Goal: Task Accomplishment & Management: Use online tool/utility

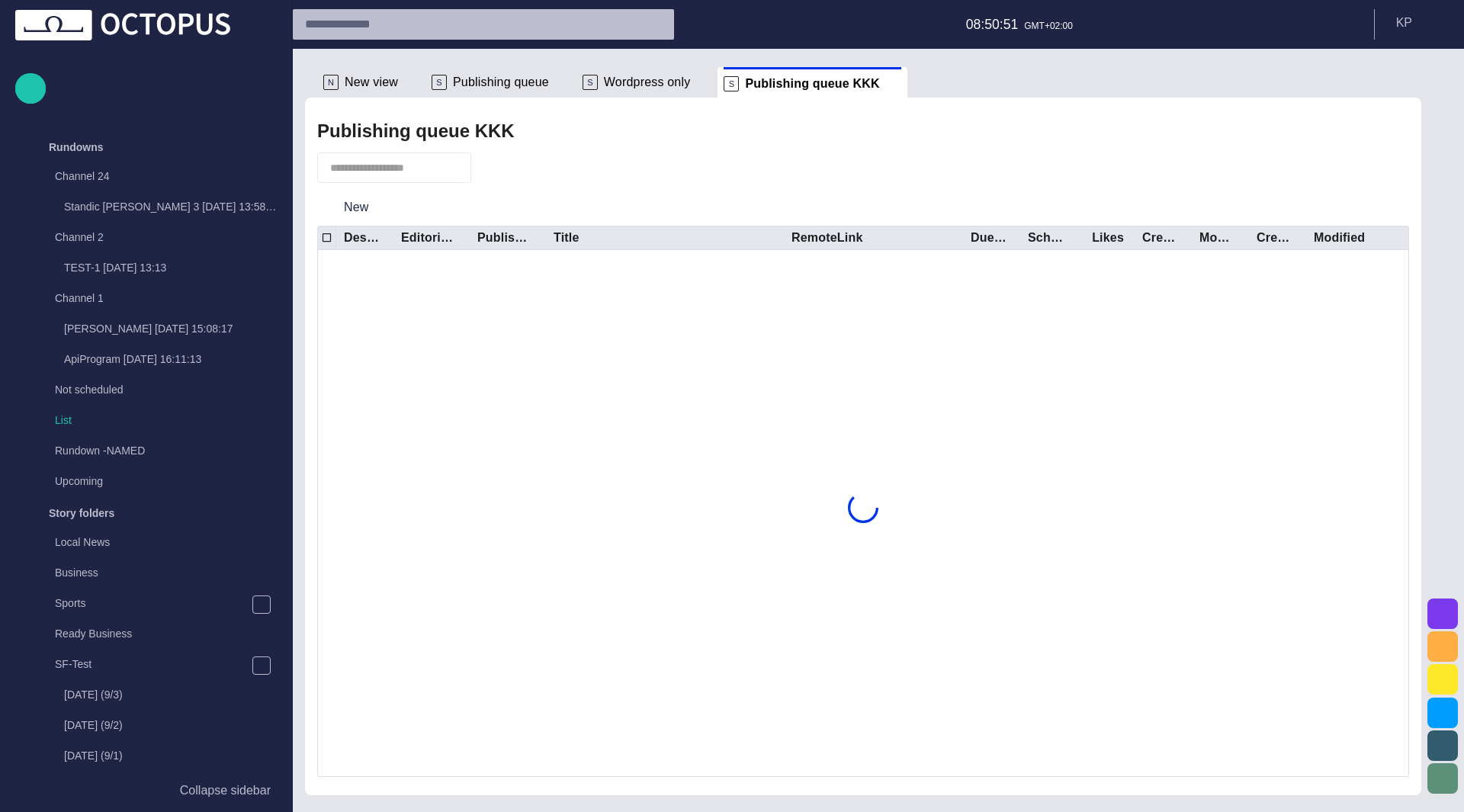
scroll to position [1734, 0]
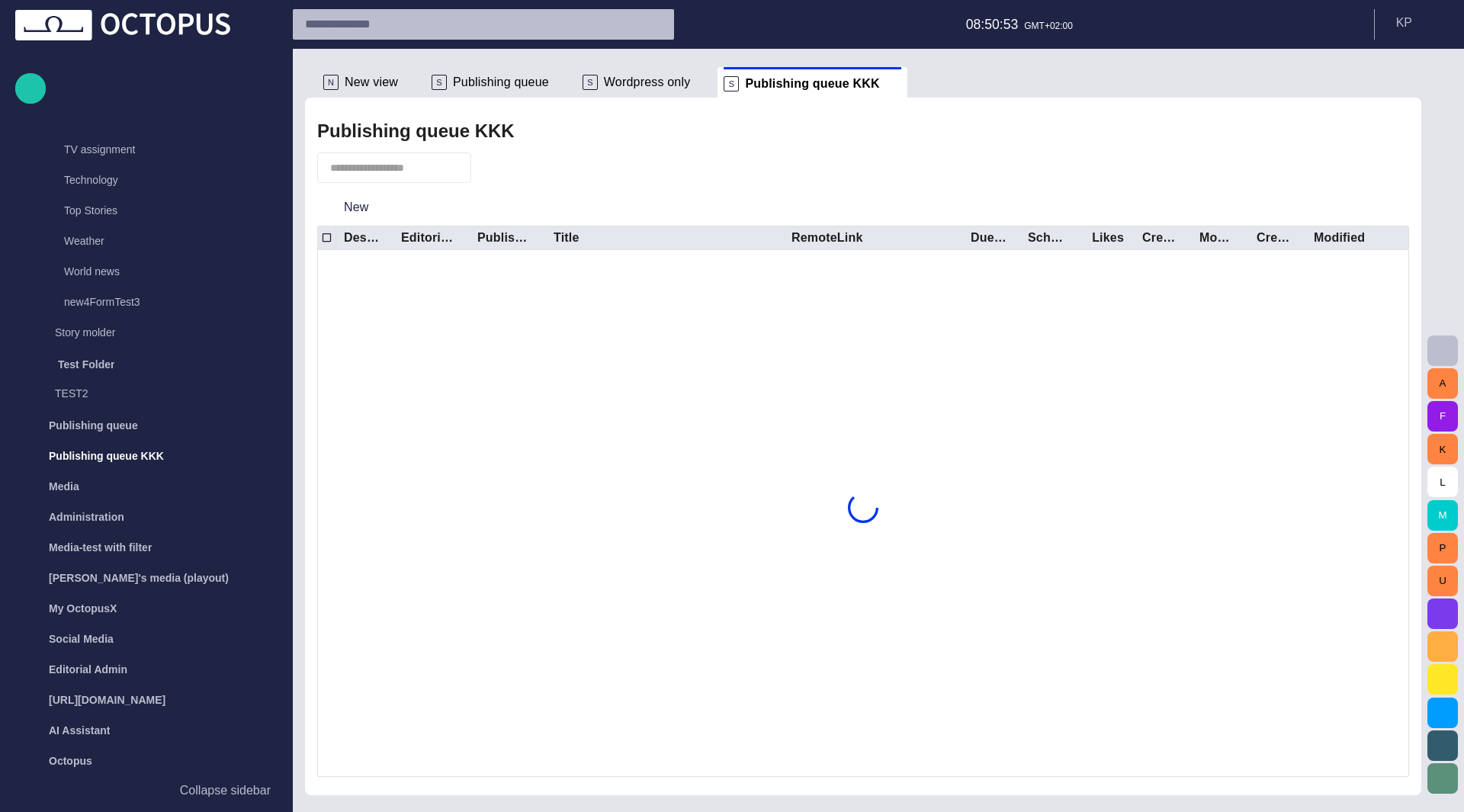
click at [886, 85] on span at bounding box center [893, 84] width 16 height 16
click at [505, 80] on span "Publishing queue" at bounding box center [500, 82] width 96 height 16
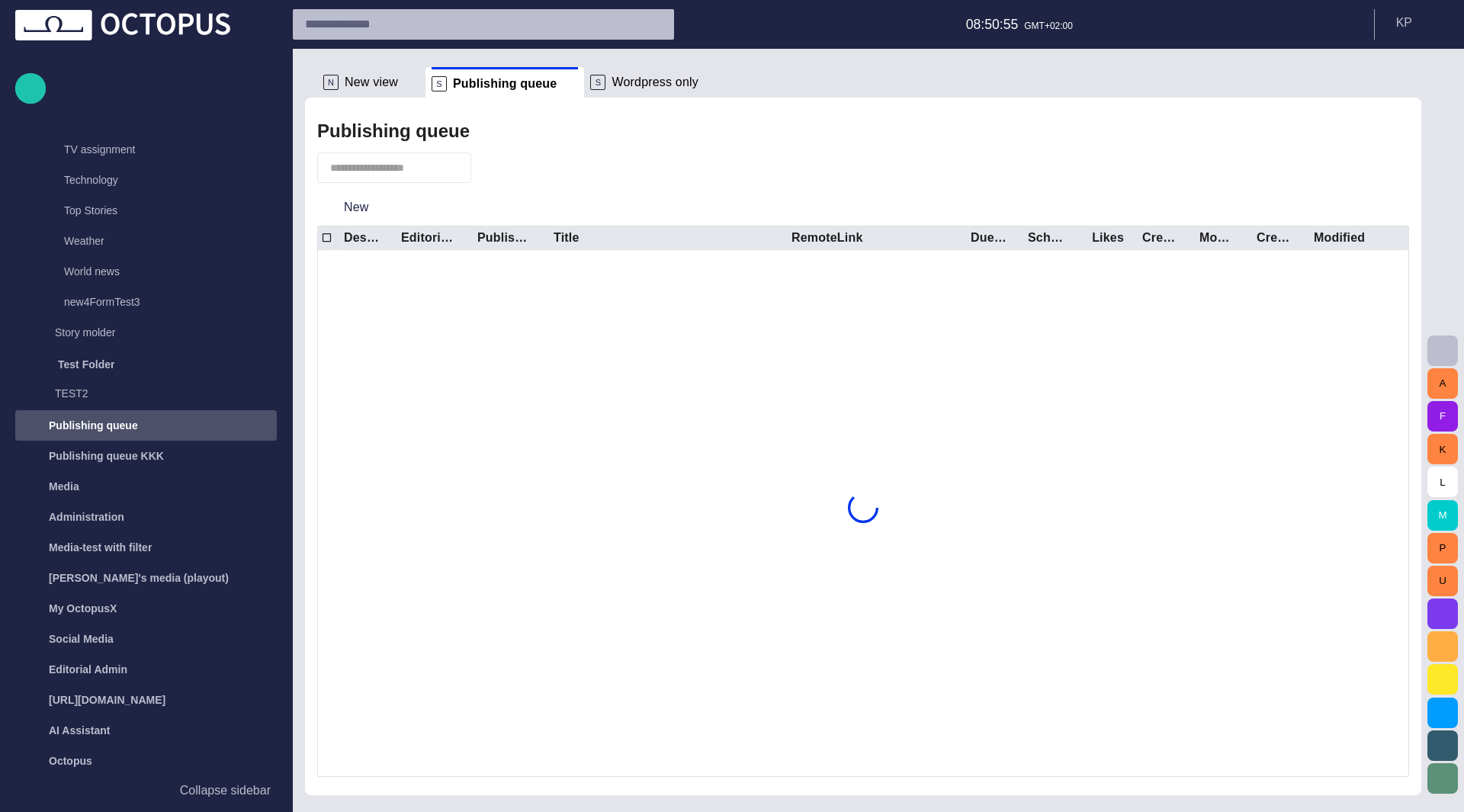
click at [562, 86] on span at bounding box center [570, 84] width 16 height 16
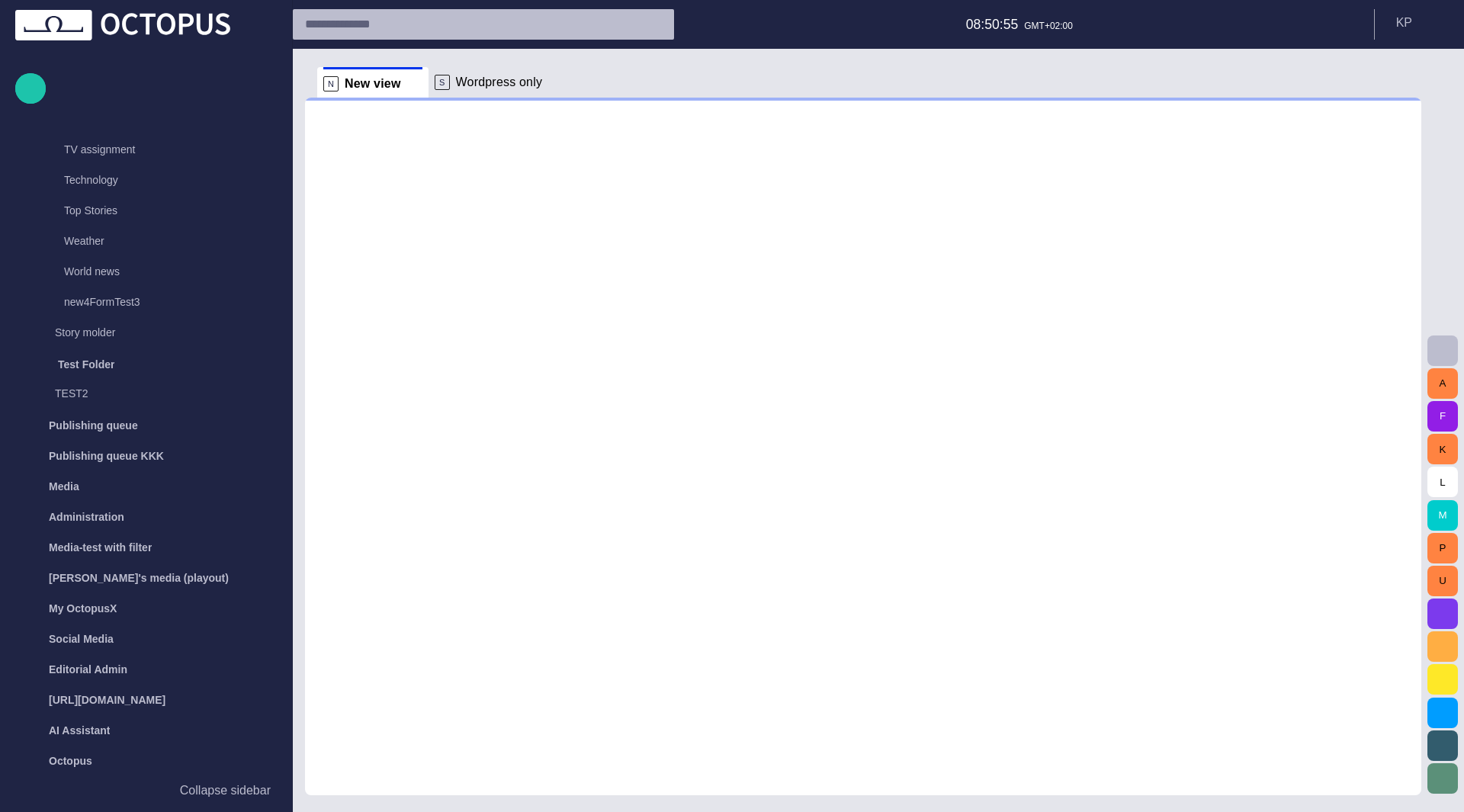
click at [548, 86] on span at bounding box center [556, 82] width 16 height 16
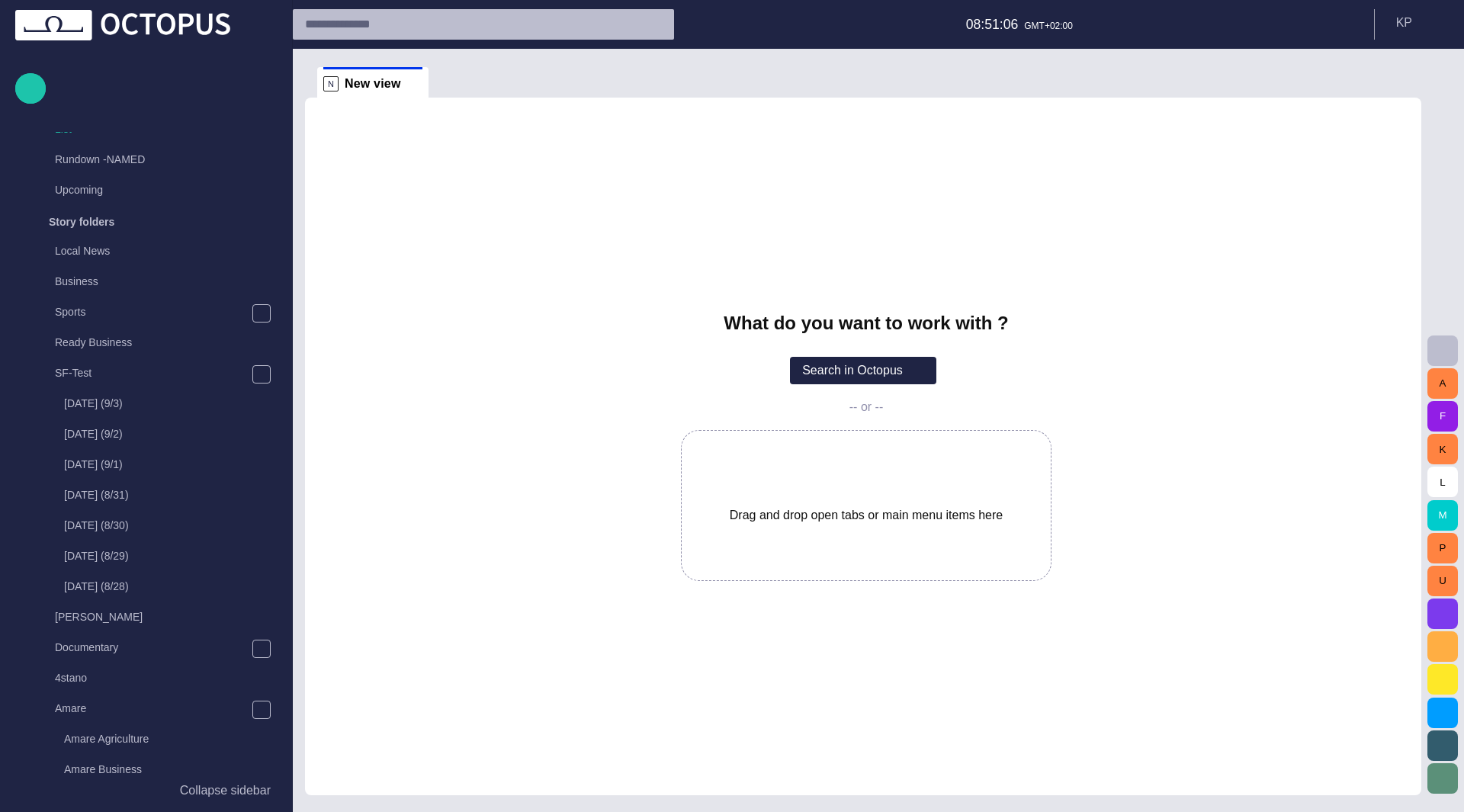
scroll to position [0, 0]
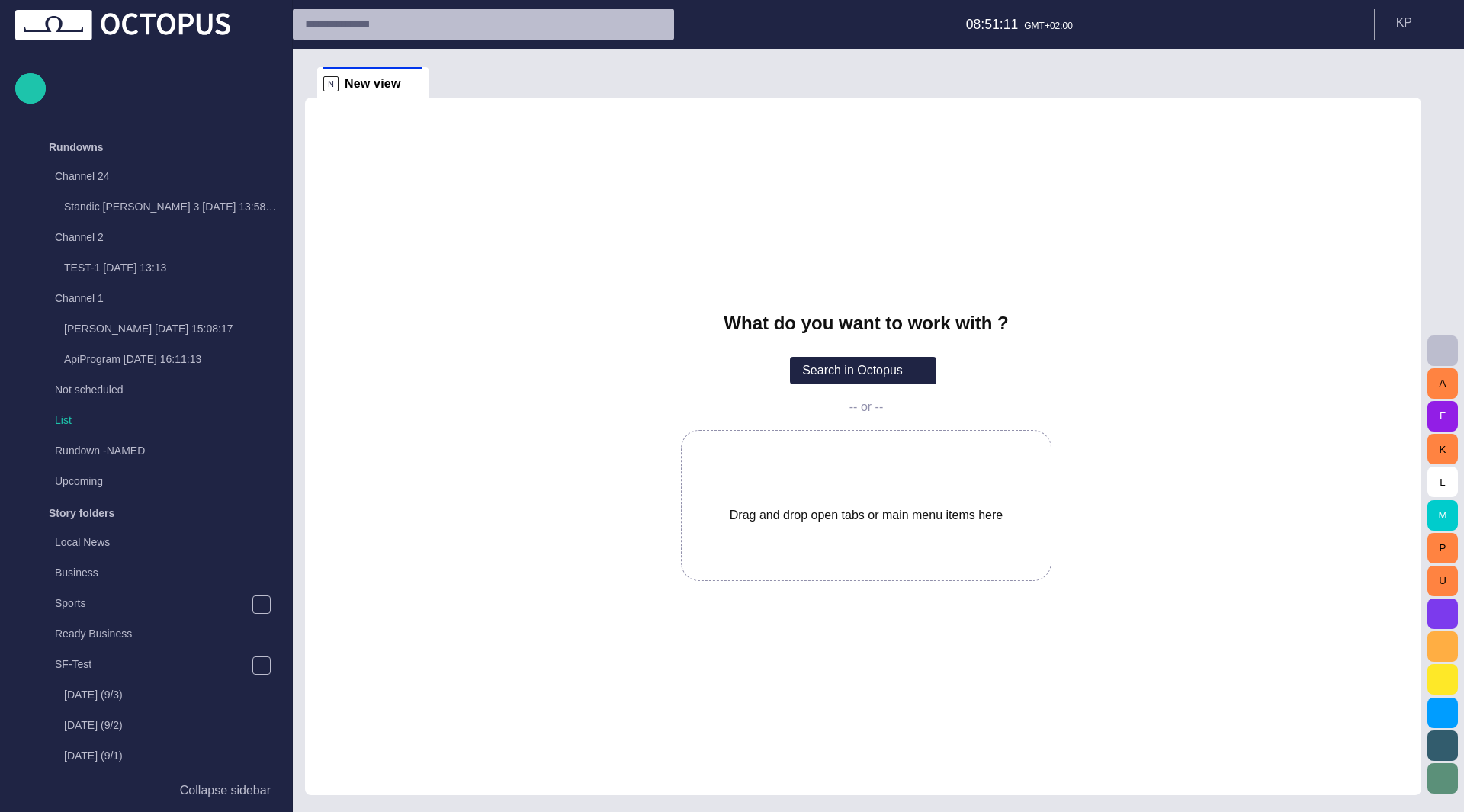
click at [255, 138] on div "main menu" at bounding box center [261, 147] width 30 height 30
click at [255, 175] on span "main menu" at bounding box center [261, 177] width 12 height 12
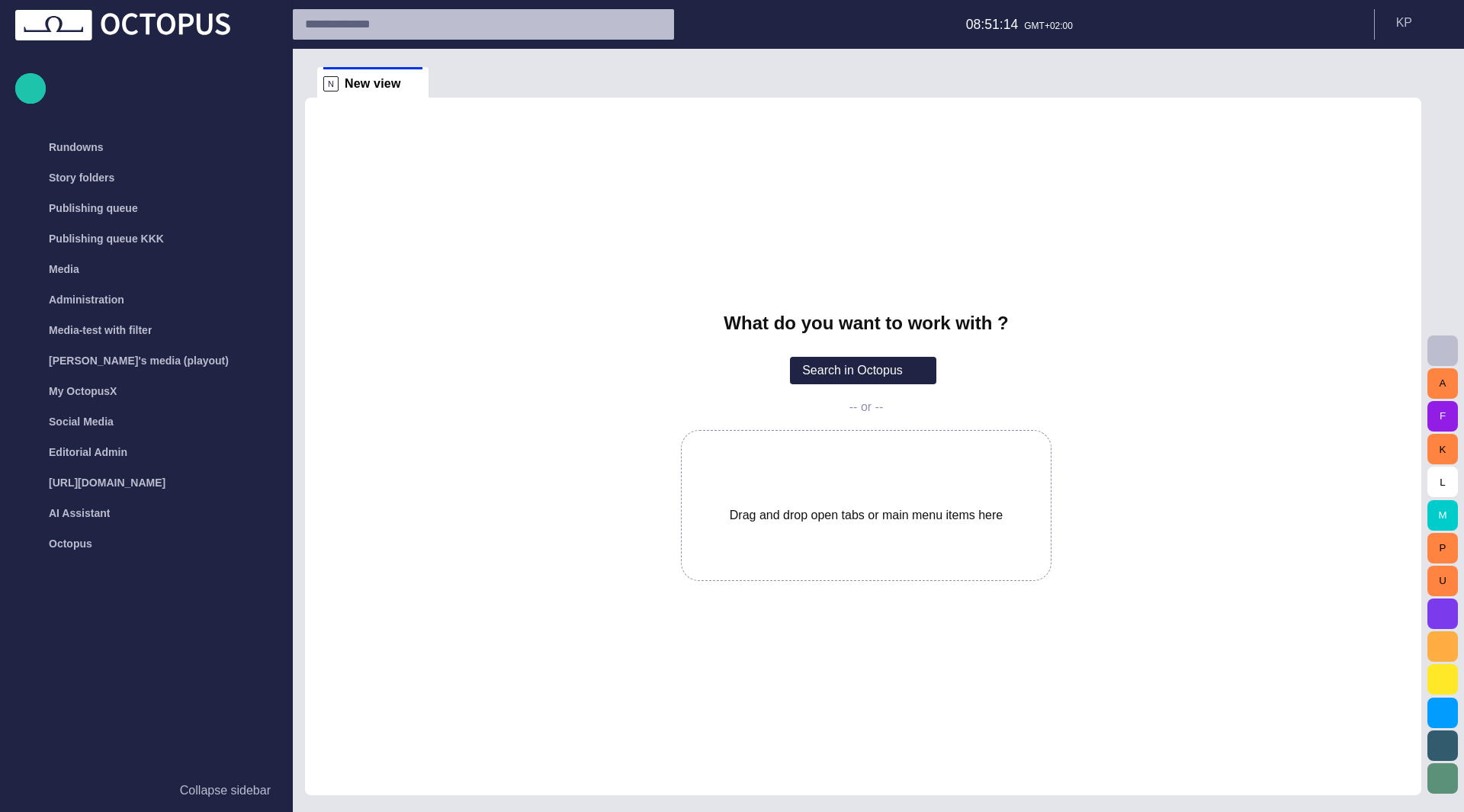
click at [203, 209] on div "Publishing queue" at bounding box center [150, 209] width 252 height 25
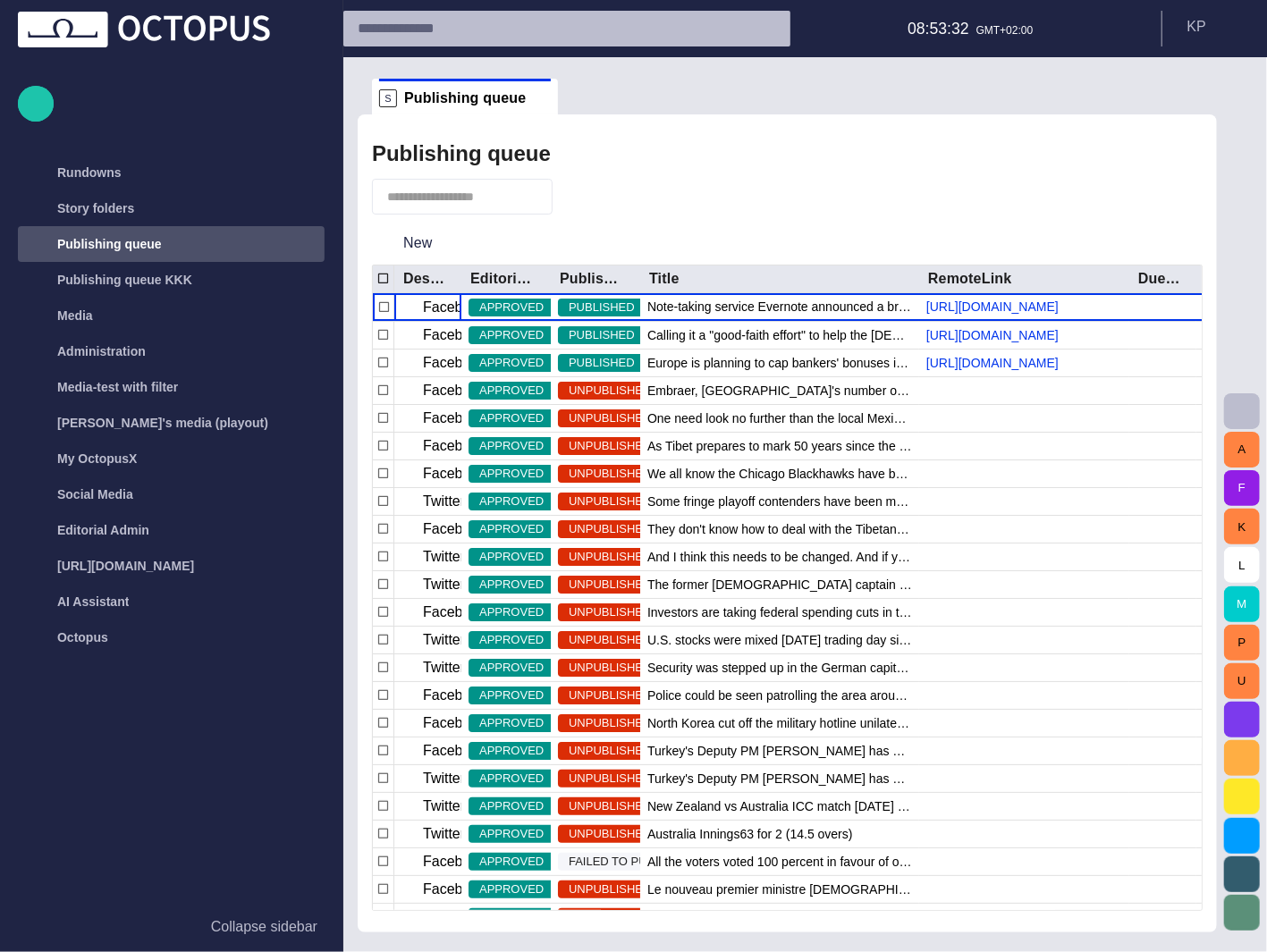
click at [1142, 195] on span "button" at bounding box center [1149, 196] width 21 height 21
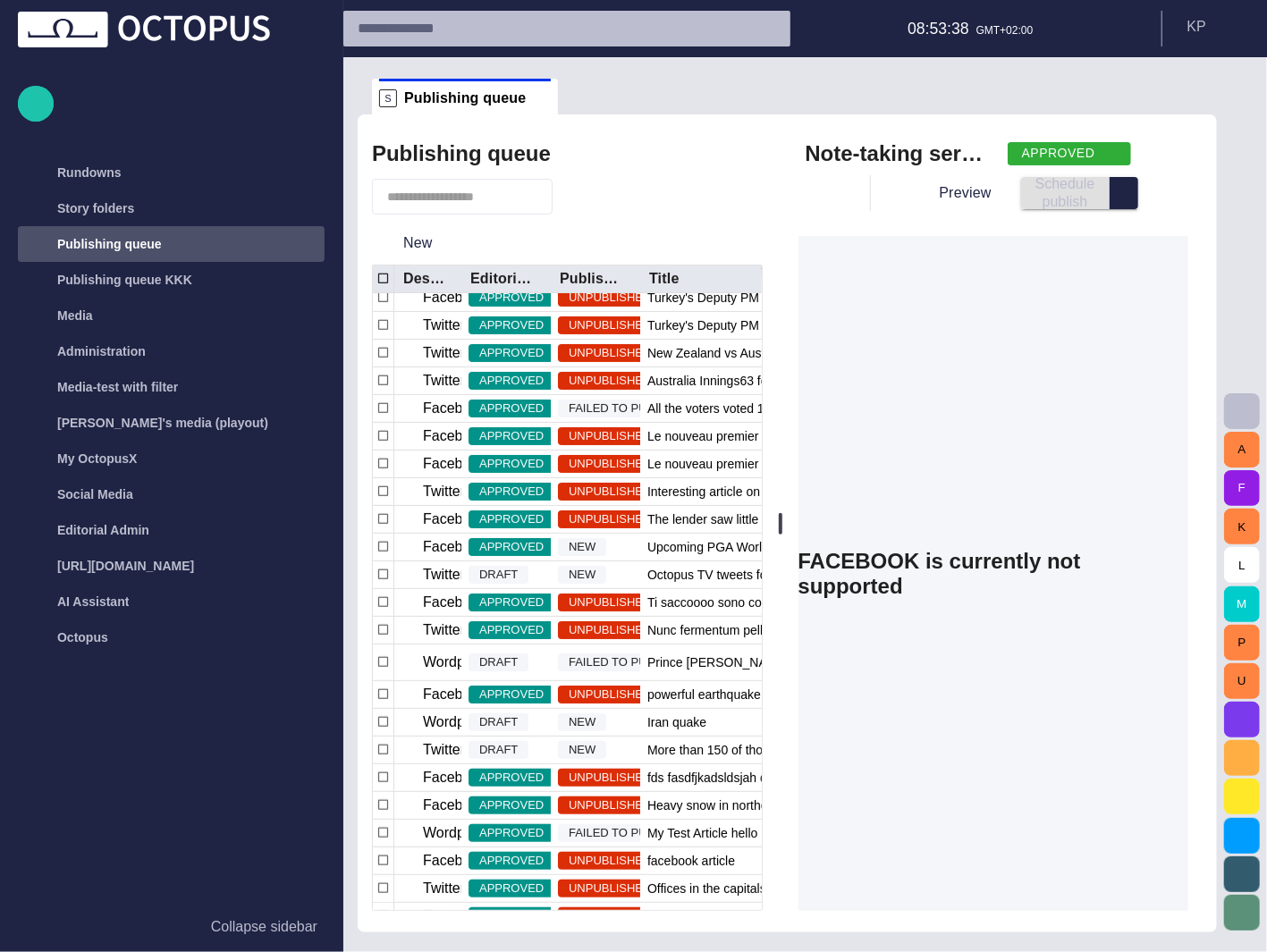
scroll to position [454, 0]
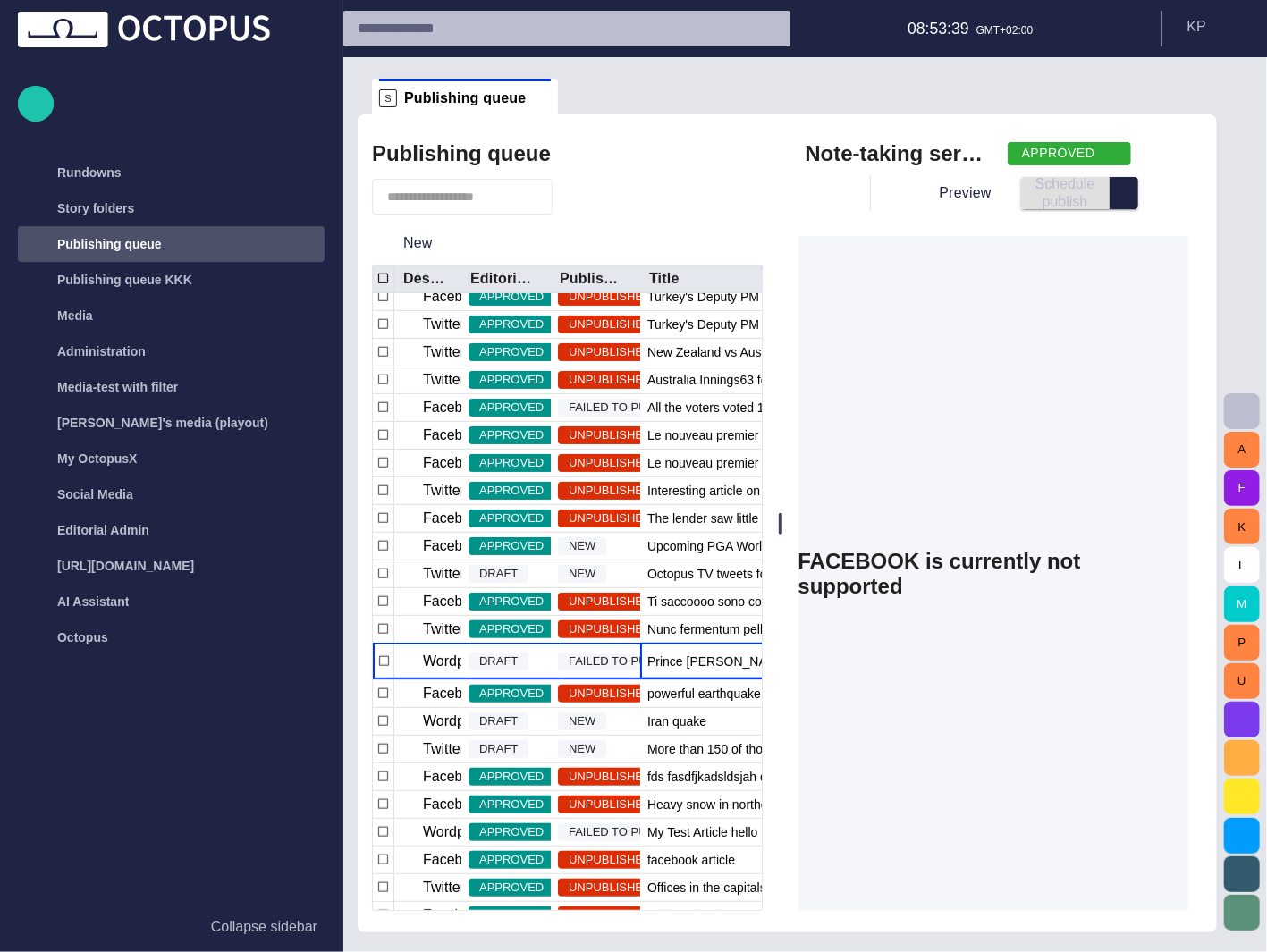
click at [678, 658] on span "Prince William to leave the military" at bounding box center [773, 661] width 253 height 18
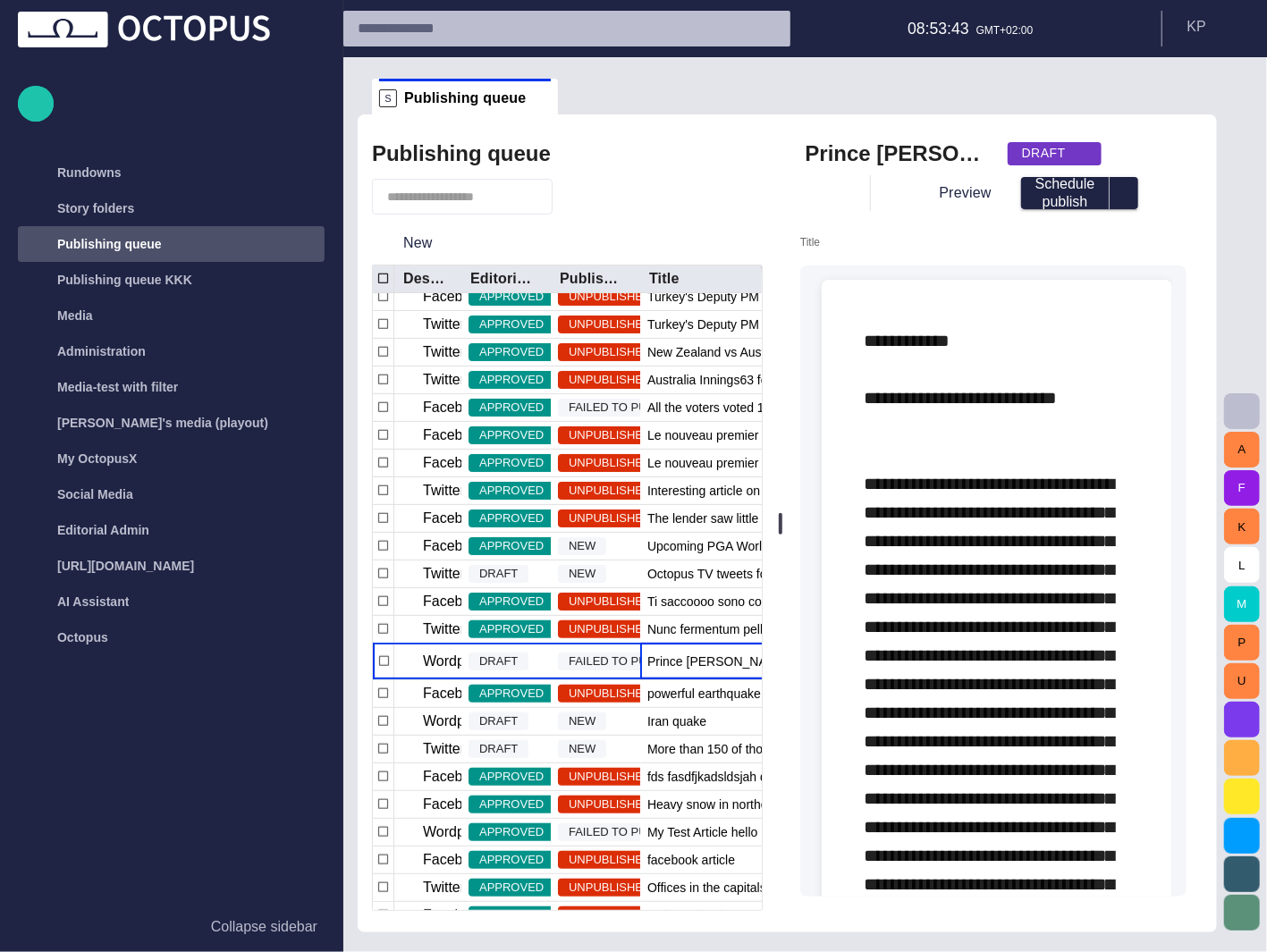
click at [898, 247] on div "Title" at bounding box center [994, 263] width 387 height 54
click at [834, 244] on div "Title" at bounding box center [994, 263] width 387 height 54
click at [850, 258] on form "Title Type @ to display menu" at bounding box center [994, 573] width 387 height 675
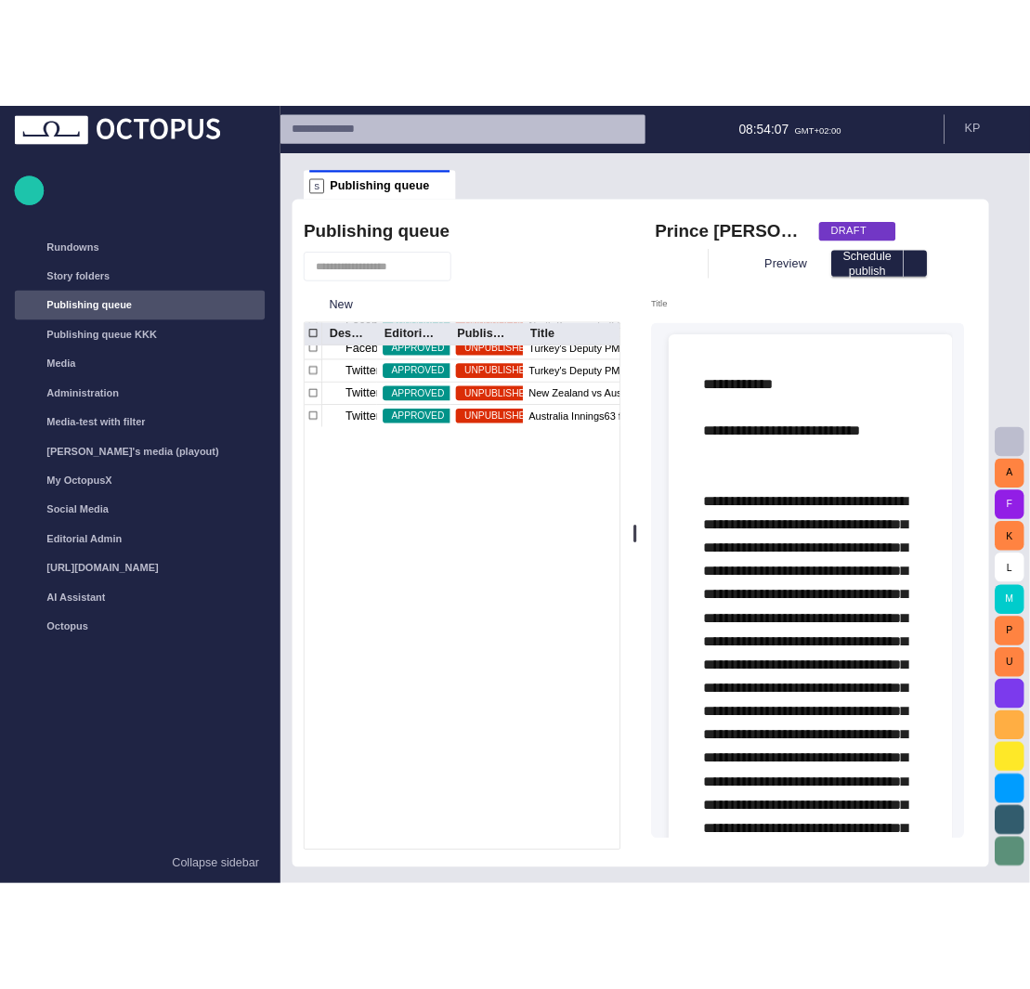
scroll to position [0, 0]
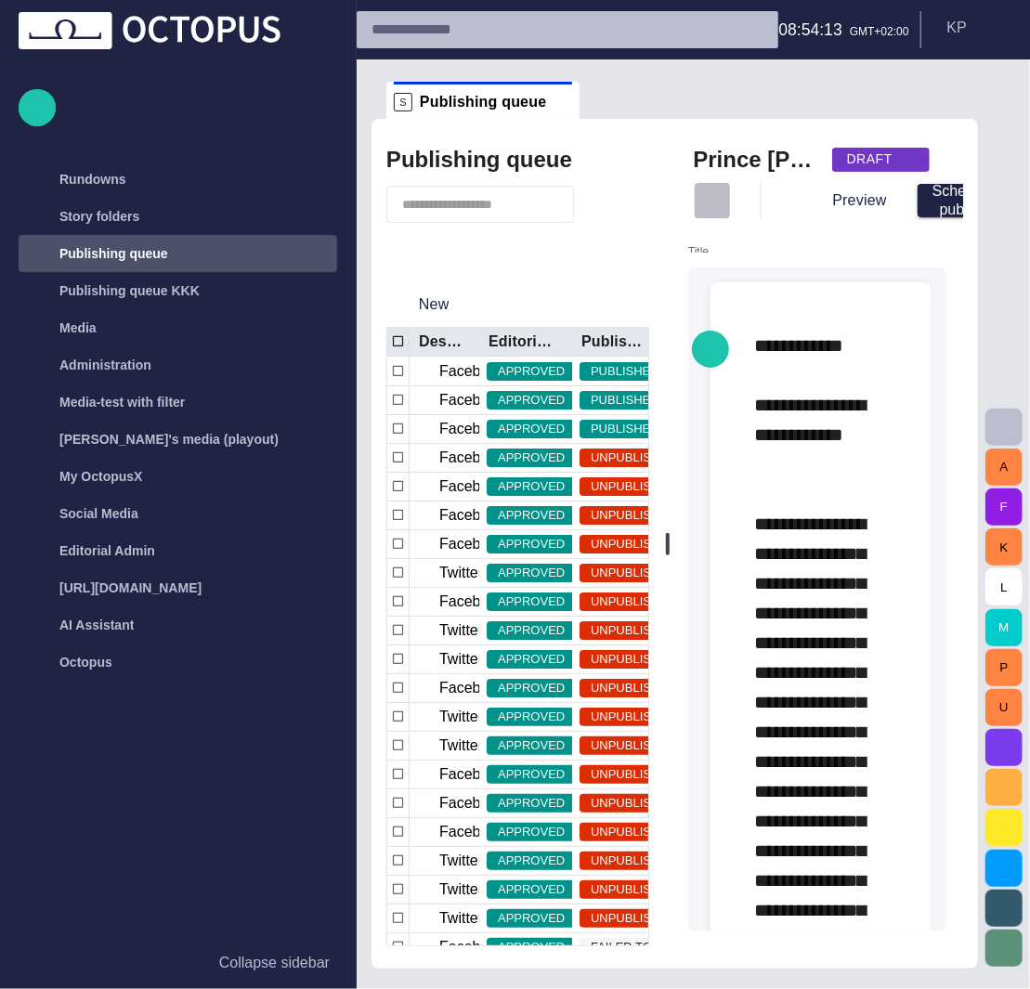
click at [721, 192] on span "button" at bounding box center [712, 200] width 19 height 19
click at [918, 493] on div at bounding box center [515, 494] width 1030 height 989
click at [288, 970] on p "Collapse sidebar" at bounding box center [274, 963] width 110 height 22
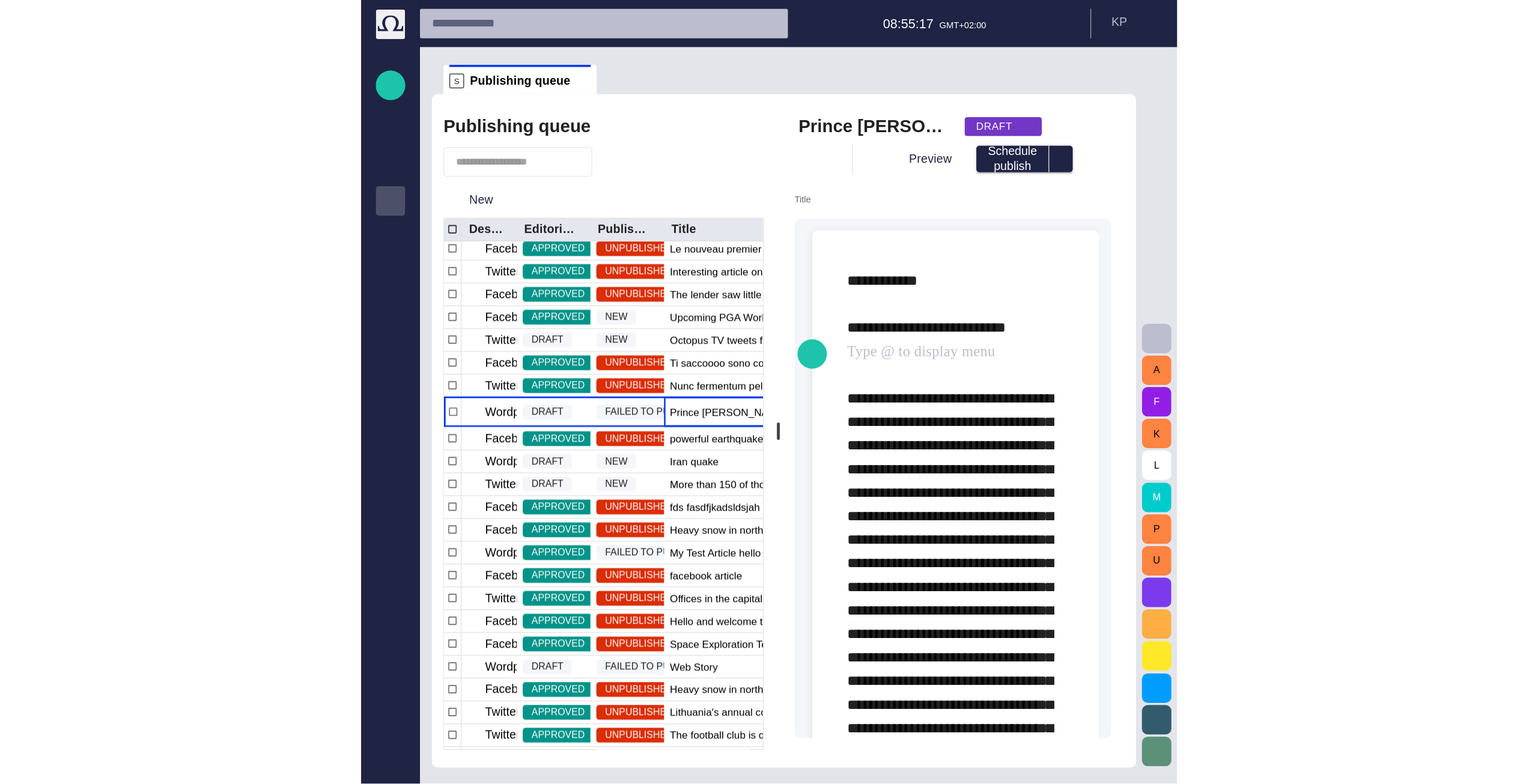
scroll to position [460, 0]
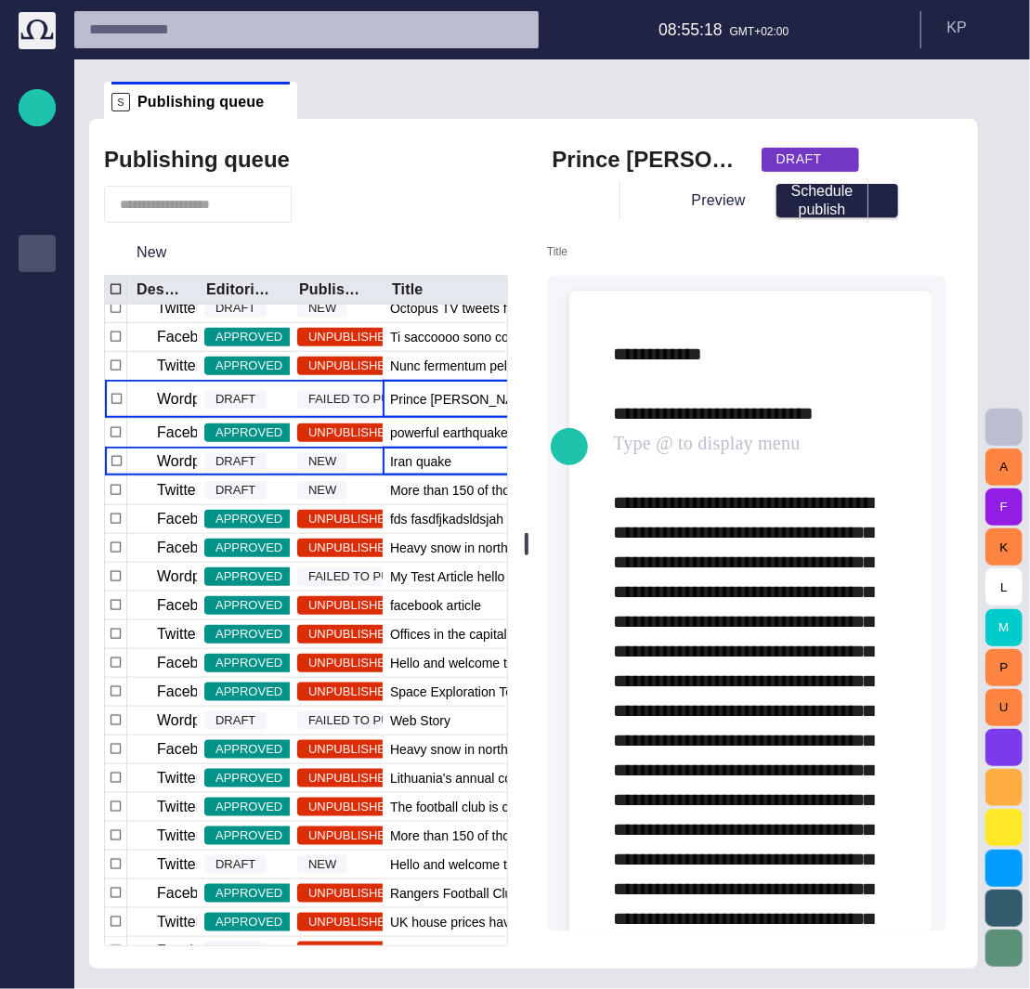
click at [420, 465] on span "Iran quake" at bounding box center [420, 461] width 61 height 19
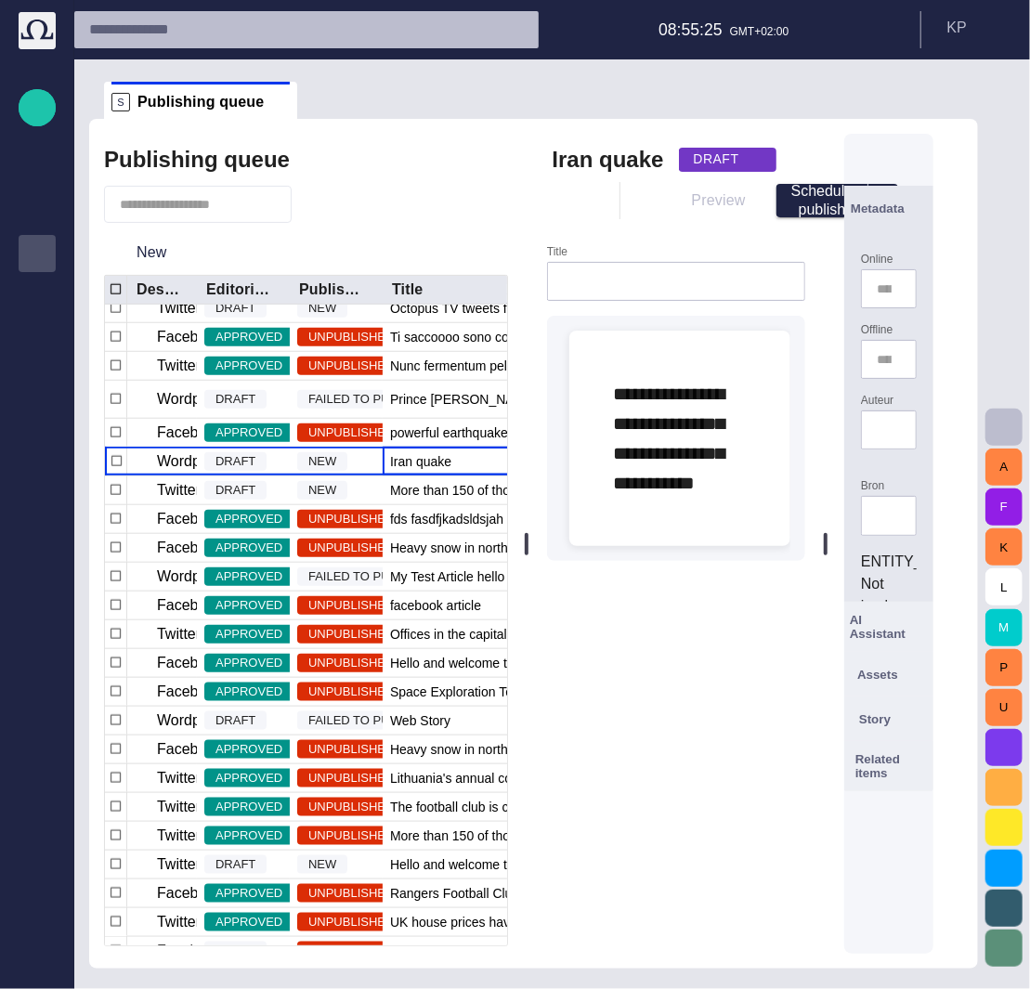
click at [709, 291] on div at bounding box center [676, 281] width 259 height 39
click at [927, 630] on span "button" at bounding box center [918, 627] width 19 height 22
click at [927, 621] on span "button" at bounding box center [918, 627] width 19 height 22
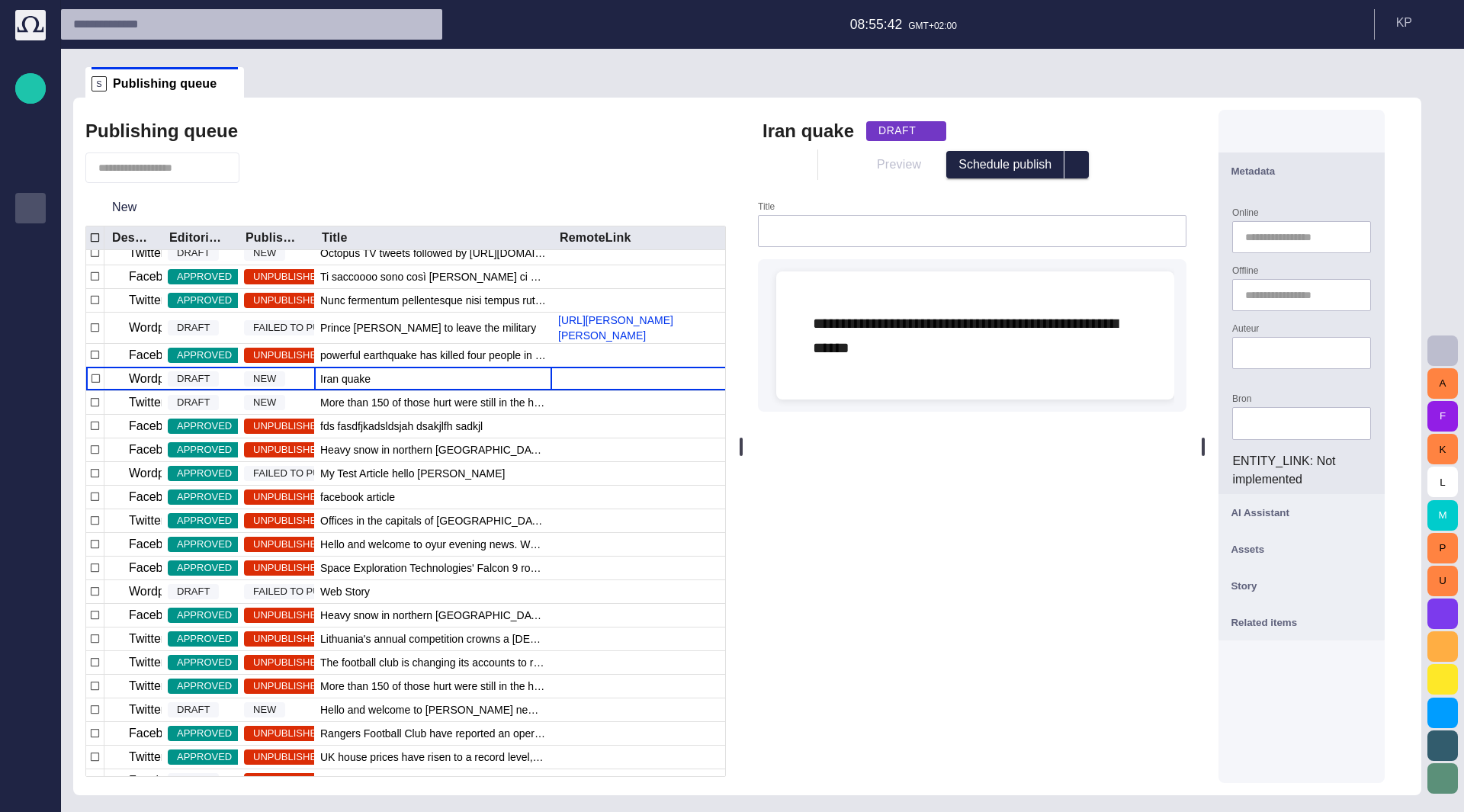
click at [1339, 270] on div "Offline" at bounding box center [1301, 288] width 139 height 46
click at [1039, 340] on p "**********" at bounding box center [975, 335] width 324 height 48
click at [785, 356] on span "button" at bounding box center [776, 351] width 18 height 29
click at [939, 378] on p "MOS Object" at bounding box center [957, 378] width 69 height 18
click at [1058, 372] on span "MOS Object" at bounding box center [1012, 378] width 181 height 18
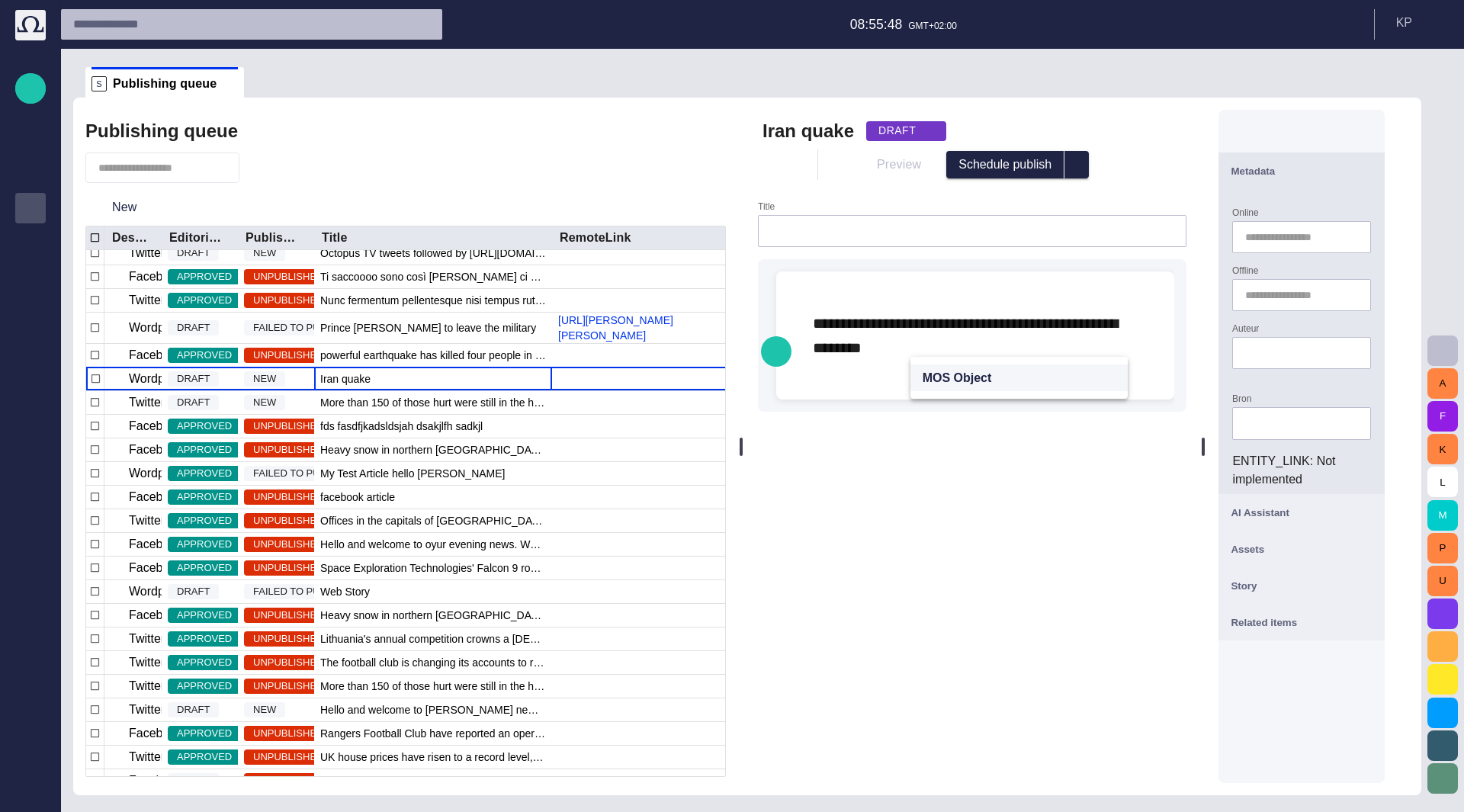
click at [1058, 372] on span "MOS Object" at bounding box center [1012, 378] width 181 height 18
click at [1004, 464] on form "**********" at bounding box center [972, 489] width 429 height 576
click at [1329, 248] on div at bounding box center [1301, 236] width 139 height 32
click at [1372, 165] on span "button" at bounding box center [1363, 171] width 18 height 18
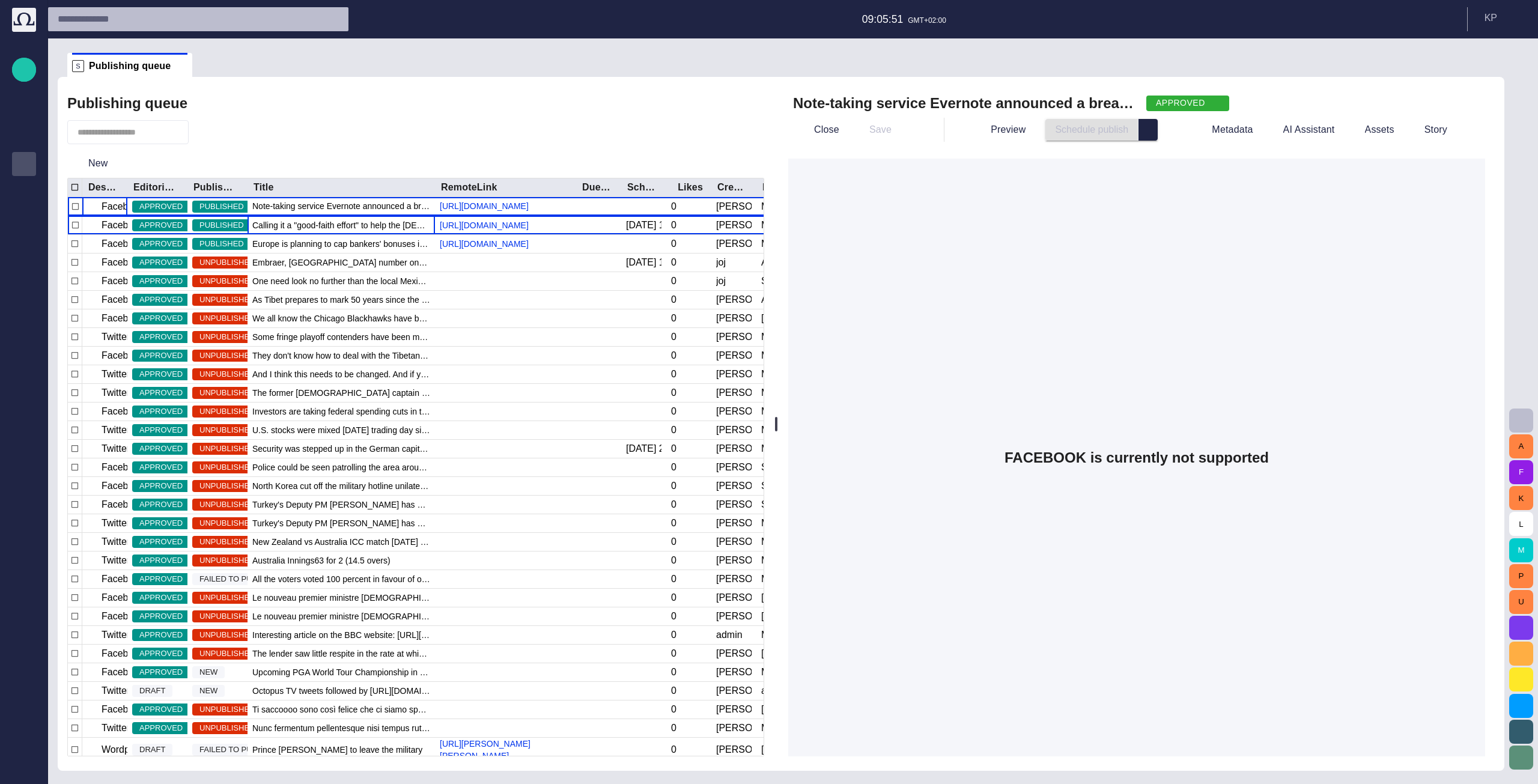
click at [335, 223] on span "Calling it a "good-faith effort" to help the Egyptian people, U.S. Secretary of…" at bounding box center [341, 225] width 178 height 12
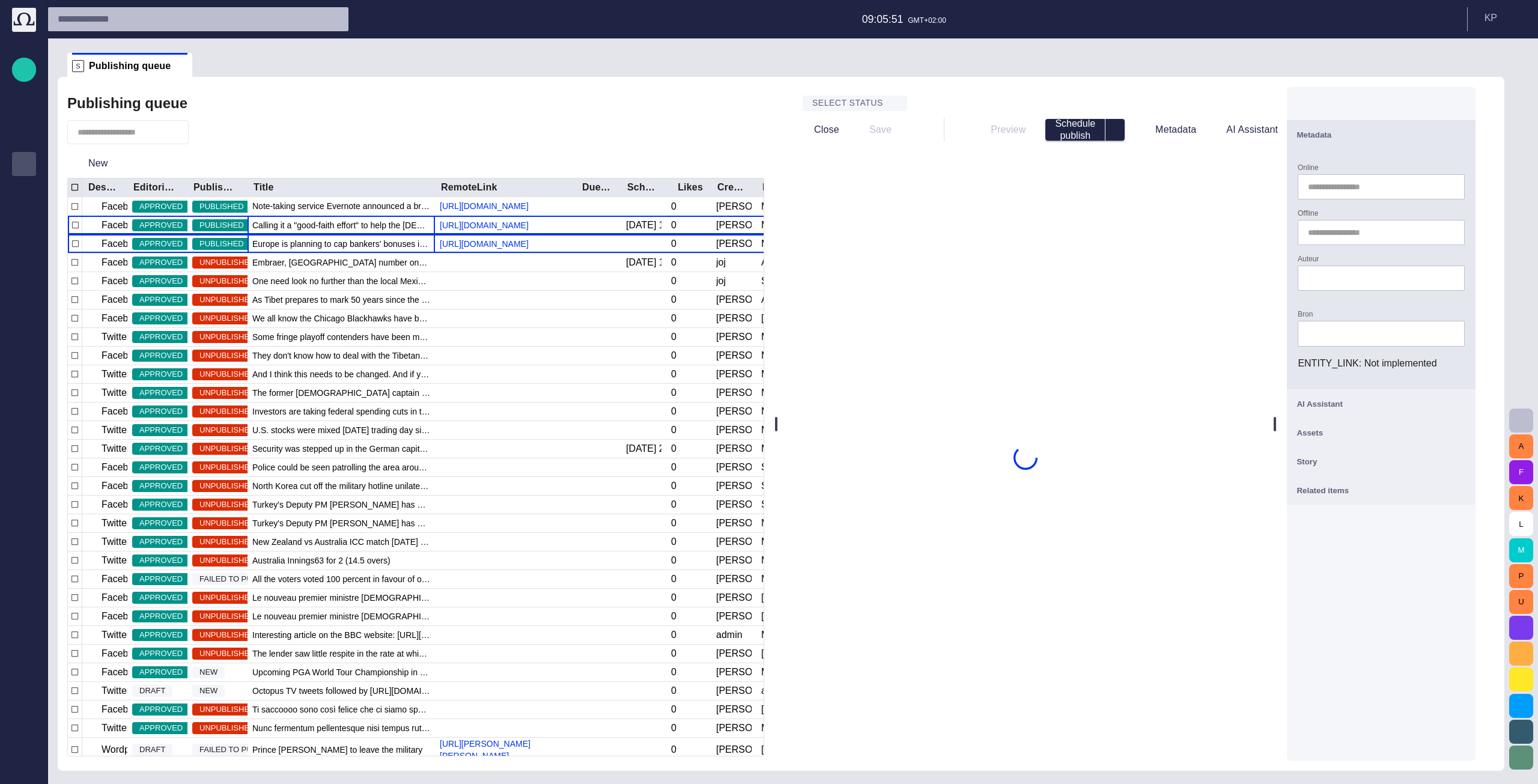
click at [329, 243] on span "Europe is planning to cap bankers' bonuses in a bid to curb the kind of reckles…" at bounding box center [341, 244] width 178 height 12
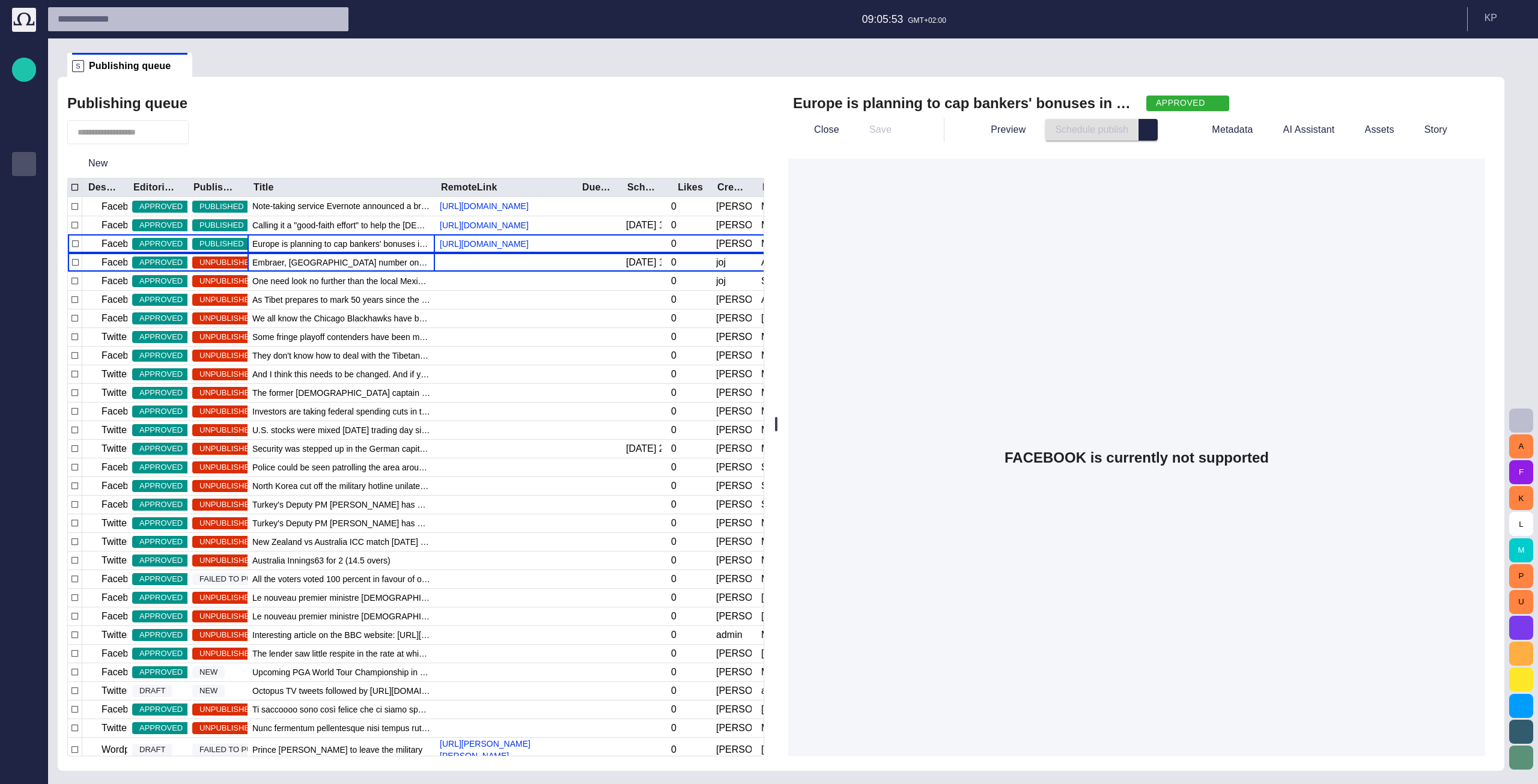
click at [329, 256] on span "Embraer, Brazil's number one exporter of manufactured goods," at bounding box center [341, 262] width 178 height 12
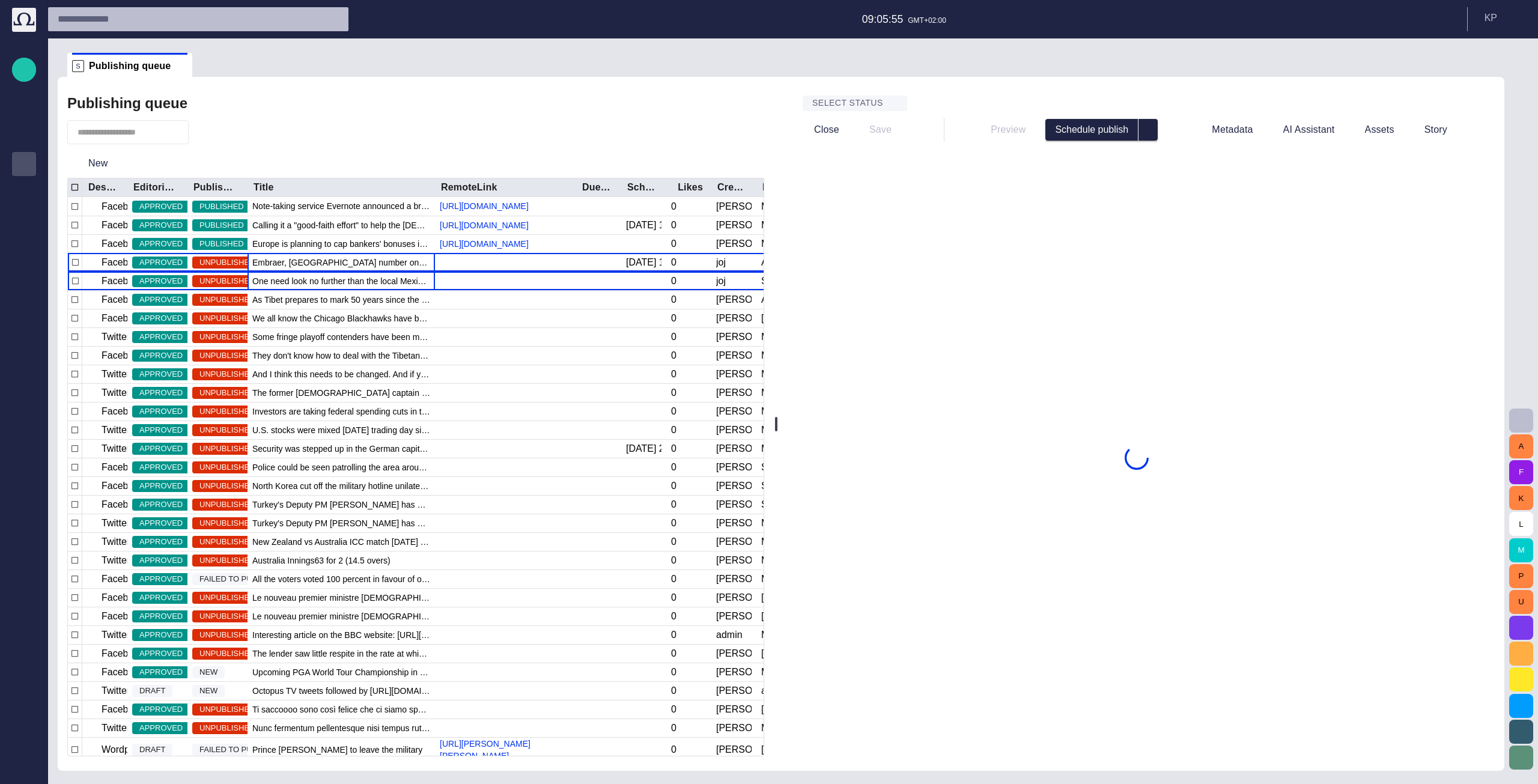
click at [331, 276] on span "One need look no further than the local Mexican stand to find a soggy taco or t…" at bounding box center [341, 281] width 178 height 12
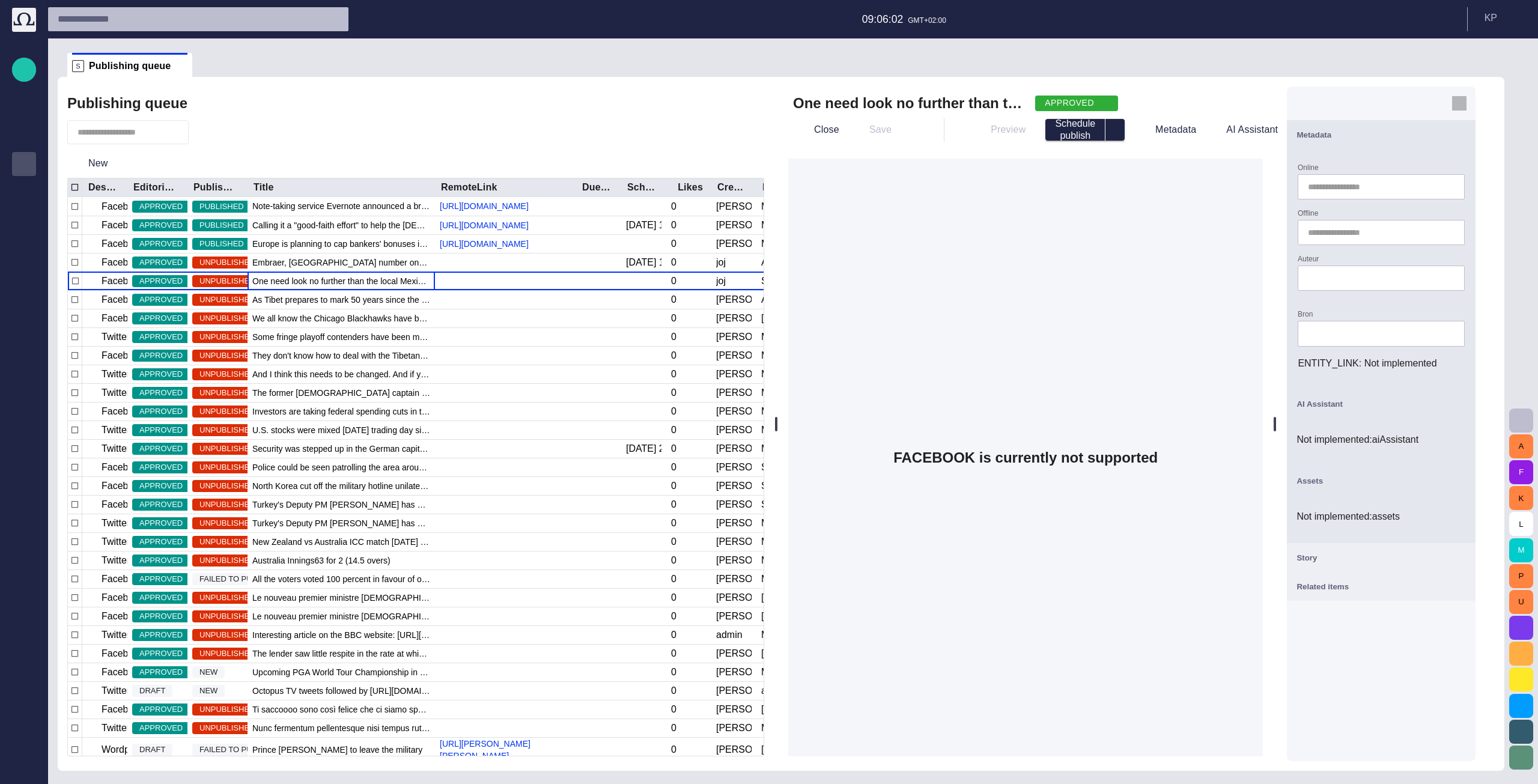
click at [1466, 103] on span "button" at bounding box center [1459, 103] width 14 height 14
